Goal: Task Accomplishment & Management: Use online tool/utility

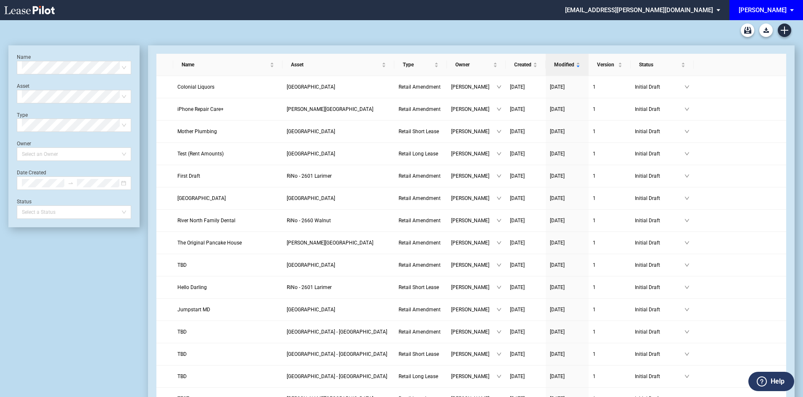
click at [771, 9] on div "[PERSON_NAME]" at bounding box center [763, 10] width 48 height 8
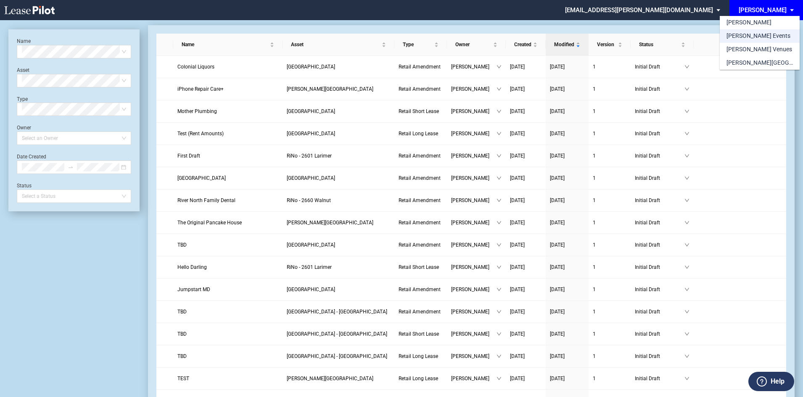
click at [763, 34] on div "[PERSON_NAME] Events" at bounding box center [759, 36] width 64 height 8
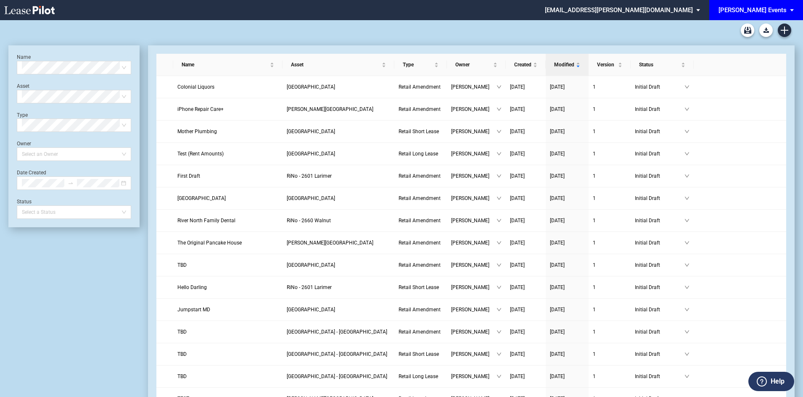
scroll to position [20, 0]
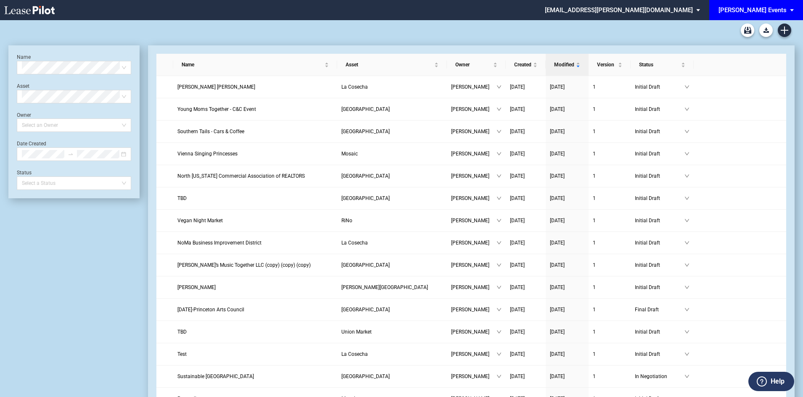
click at [749, 10] on div "[PERSON_NAME] Events" at bounding box center [753, 10] width 68 height 8
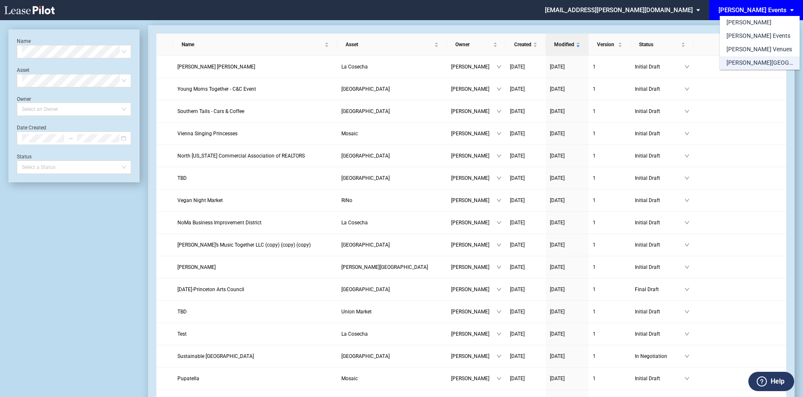
click at [754, 61] on div "[PERSON_NAME][GEOGRAPHIC_DATA] Consents" at bounding box center [760, 63] width 66 height 8
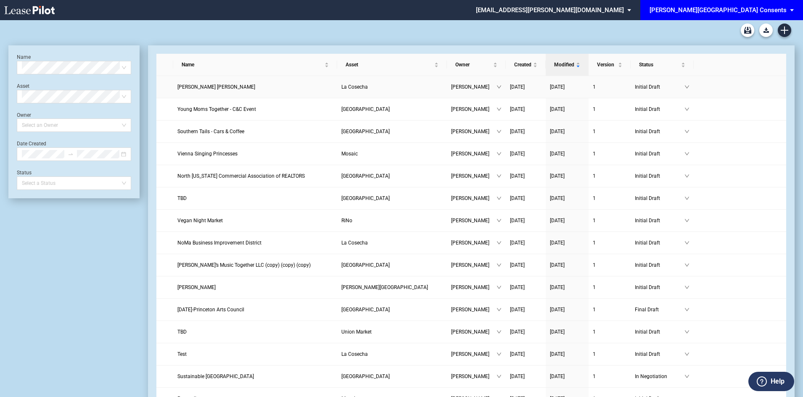
scroll to position [20, 0]
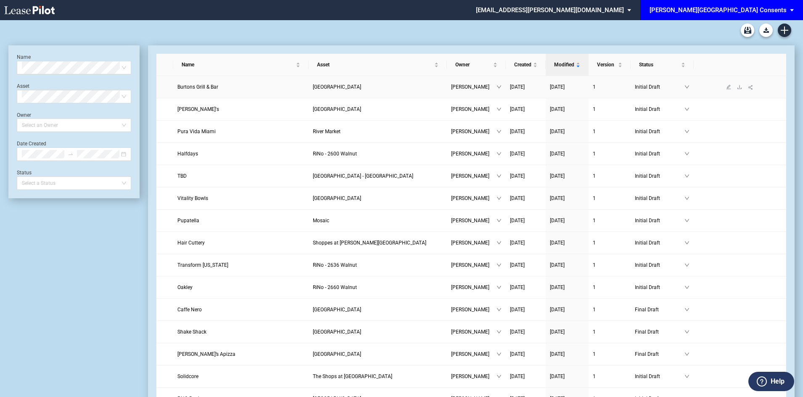
click at [209, 87] on span "Burtons Grill & Bar" at bounding box center [197, 87] width 41 height 6
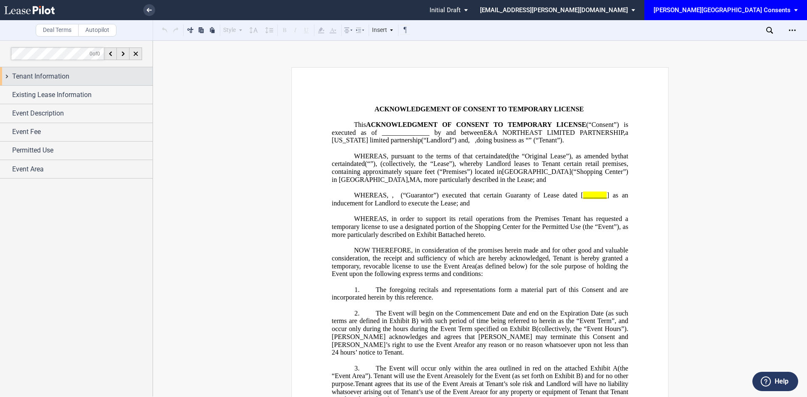
click at [78, 77] on div "Tenant Information" at bounding box center [82, 76] width 140 height 10
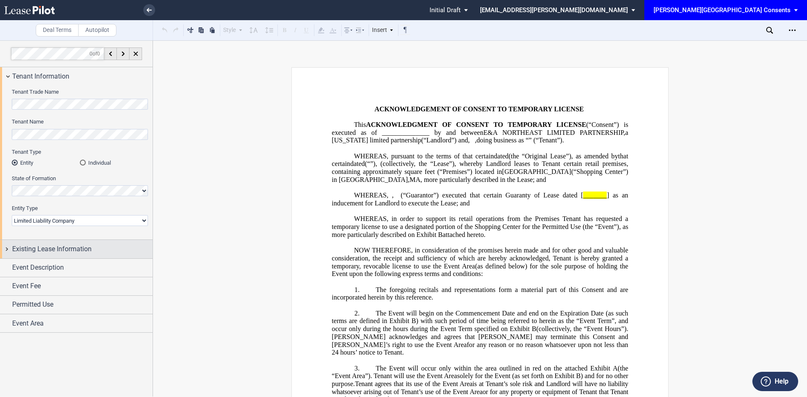
click at [105, 253] on div "Existing Lease Information" at bounding box center [82, 249] width 140 height 10
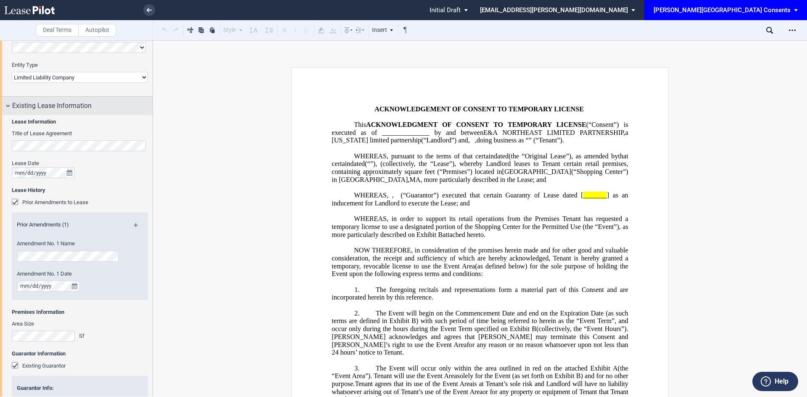
scroll to position [168, 0]
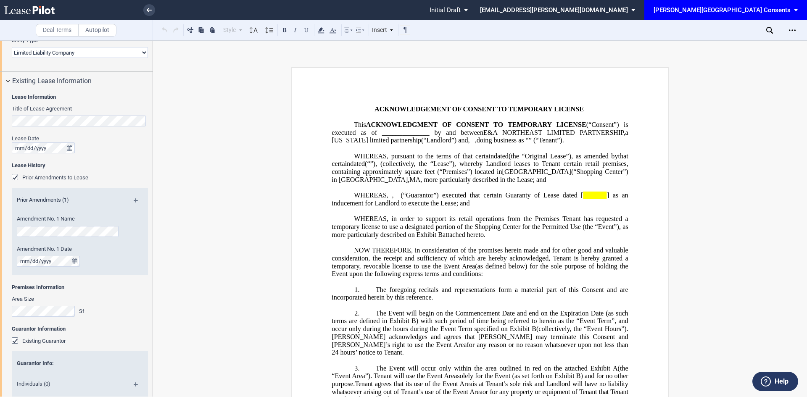
click at [7, 122] on div "Lease Information Title of Lease Agreement Lease Date Lease History Prior Amend…" at bounding box center [76, 329] width 153 height 478
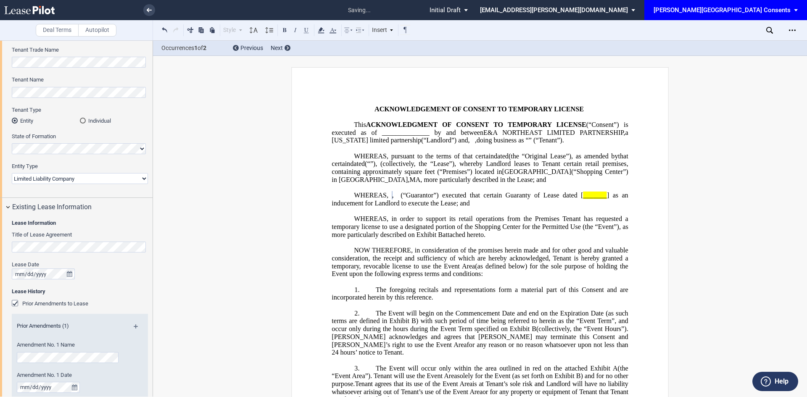
scroll to position [0, 0]
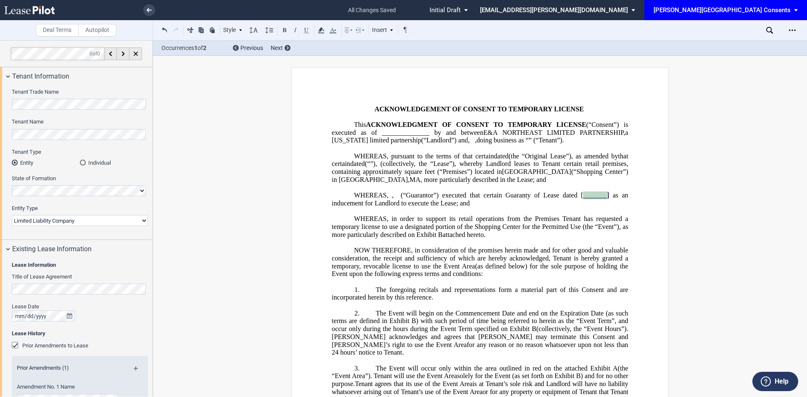
drag, startPoint x: 492, startPoint y: 227, endPoint x: 468, endPoint y: 228, distance: 24.8
click at [468, 207] on span "(“Guarantor”) executed that certain Guaranty of Lease dated [ _______ ] as an i…" at bounding box center [481, 199] width 298 height 15
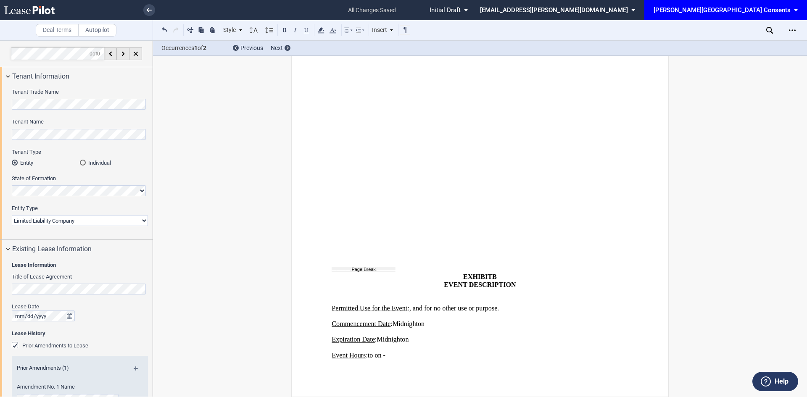
scroll to position [1625, 0]
drag, startPoint x: 618, startPoint y: 309, endPoint x: 529, endPoint y: 310, distance: 89.2
click at [529, 310] on p "Permitted Use for the Event : ﻿ ﻿ , and for no other use or purpose." at bounding box center [480, 308] width 296 height 8
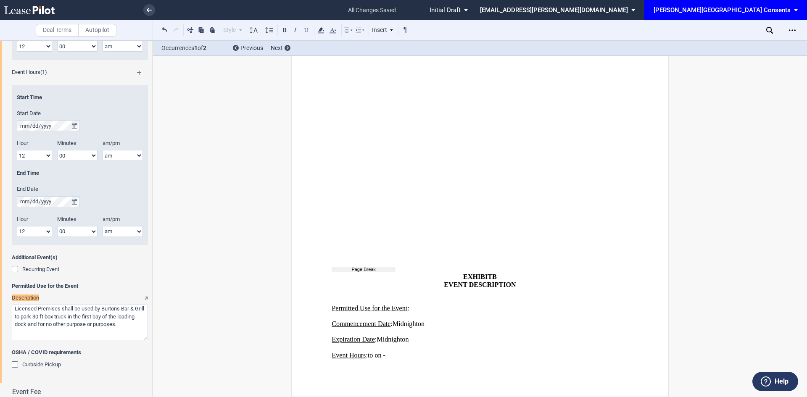
scroll to position [929, 0]
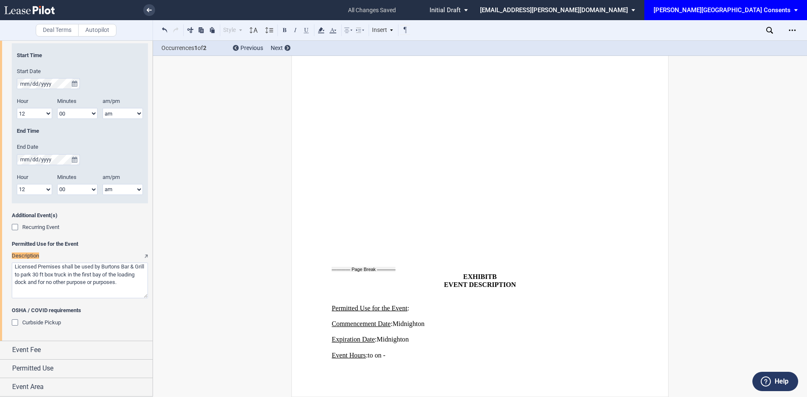
click at [64, 270] on textarea "Description" at bounding box center [80, 281] width 136 height 36
drag, startPoint x: 61, startPoint y: 265, endPoint x: 12, endPoint y: 268, distance: 49.3
click at [12, 268] on textarea "Description" at bounding box center [80, 281] width 136 height 36
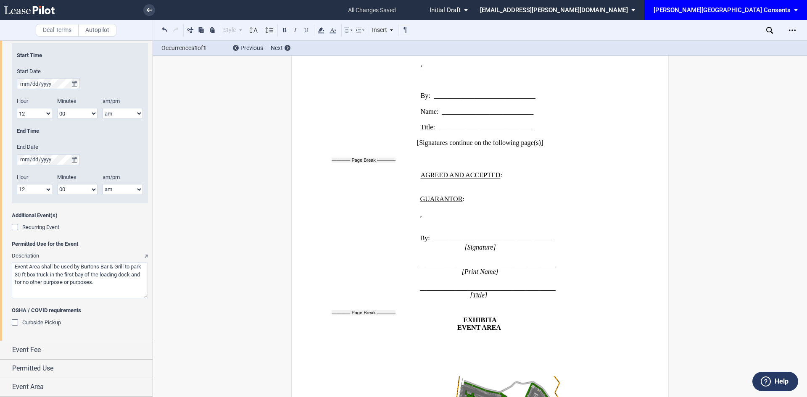
scroll to position [1037, 0]
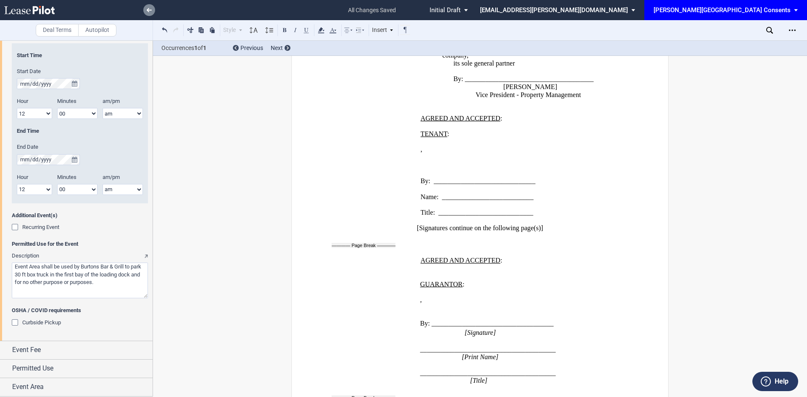
type textarea "Event Area shall be used by Burtons Bar & Grill to park 30 ft box truck in the …"
click at [151, 11] on icon at bounding box center [149, 10] width 5 height 4
